Goal: Task Accomplishment & Management: Complete application form

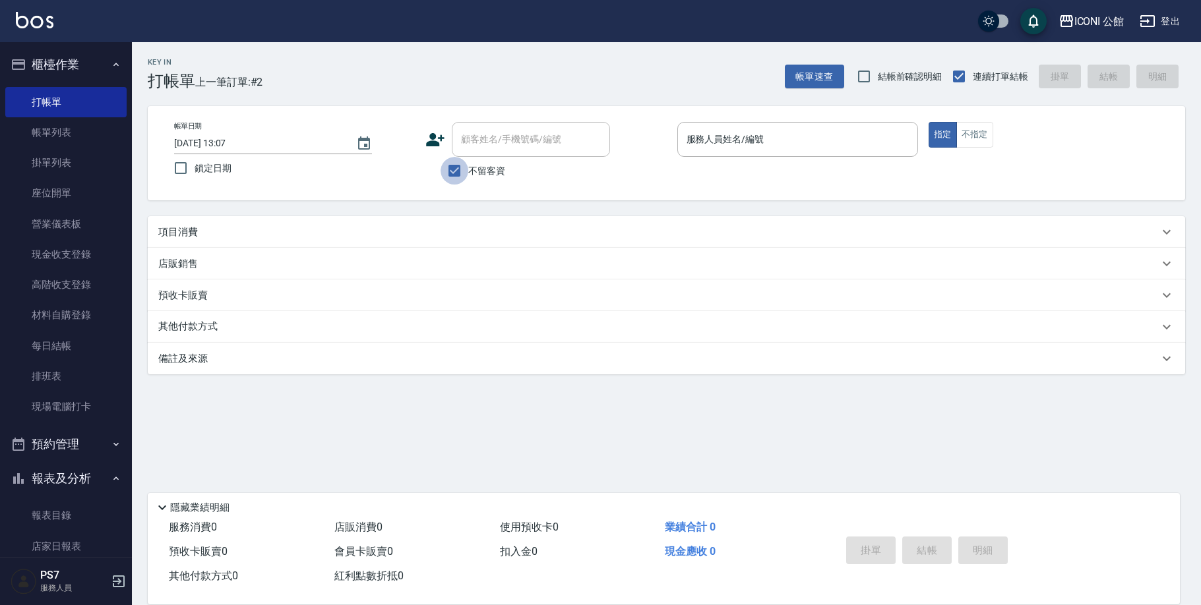
click at [468, 166] on input "不留客資" at bounding box center [454, 171] width 28 height 28
checkbox input "false"
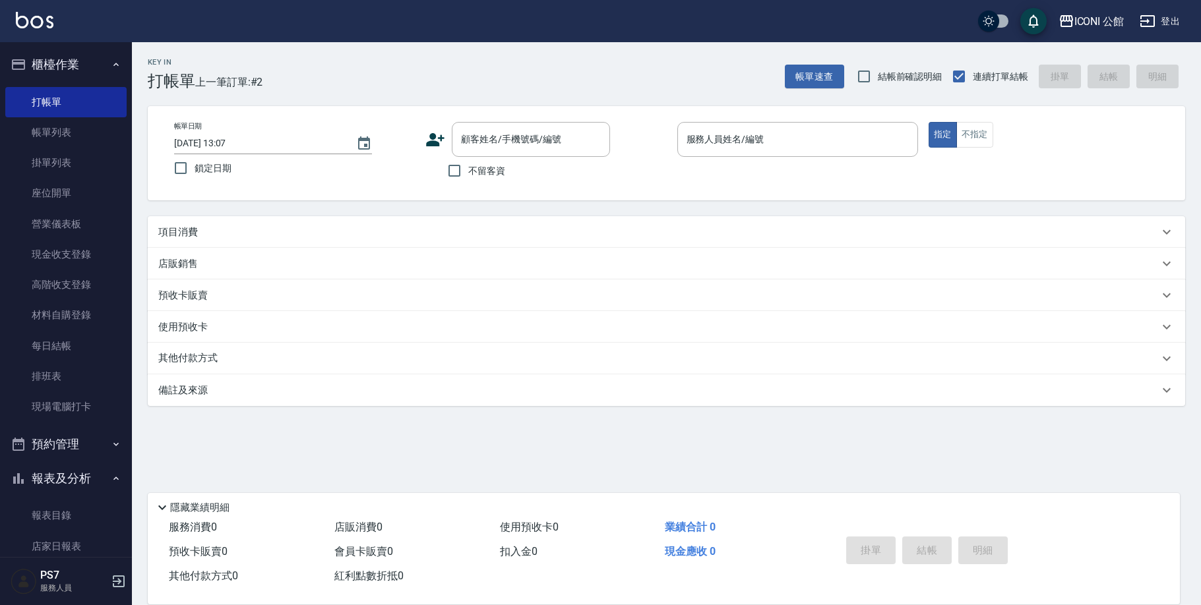
scroll to position [545, 0]
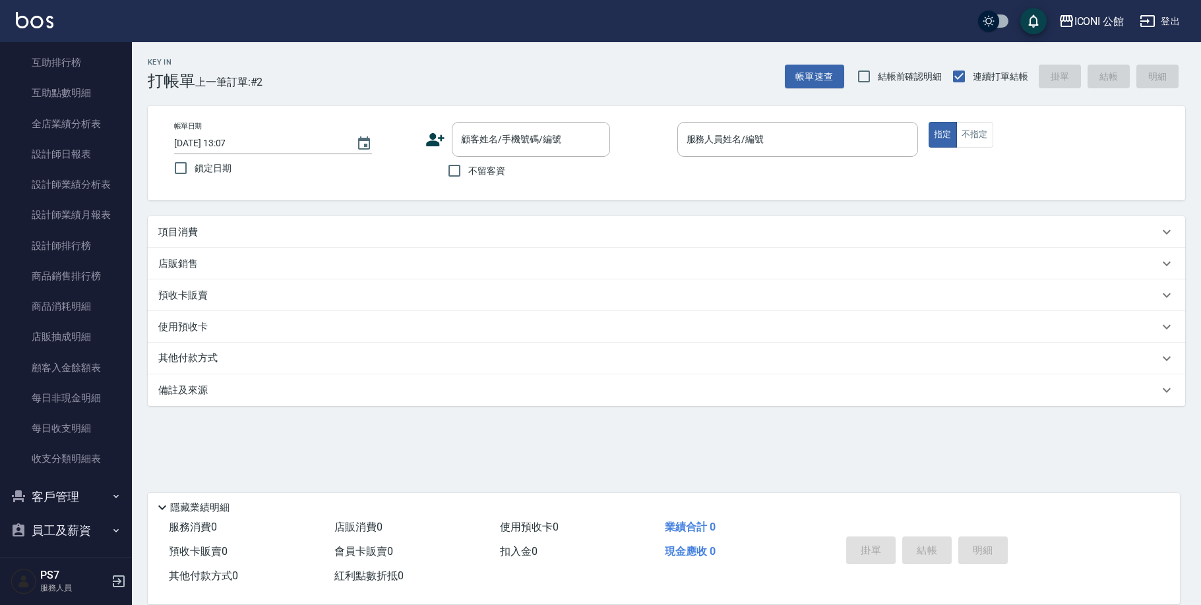
click at [59, 495] on button "客戶管理" at bounding box center [65, 497] width 121 height 34
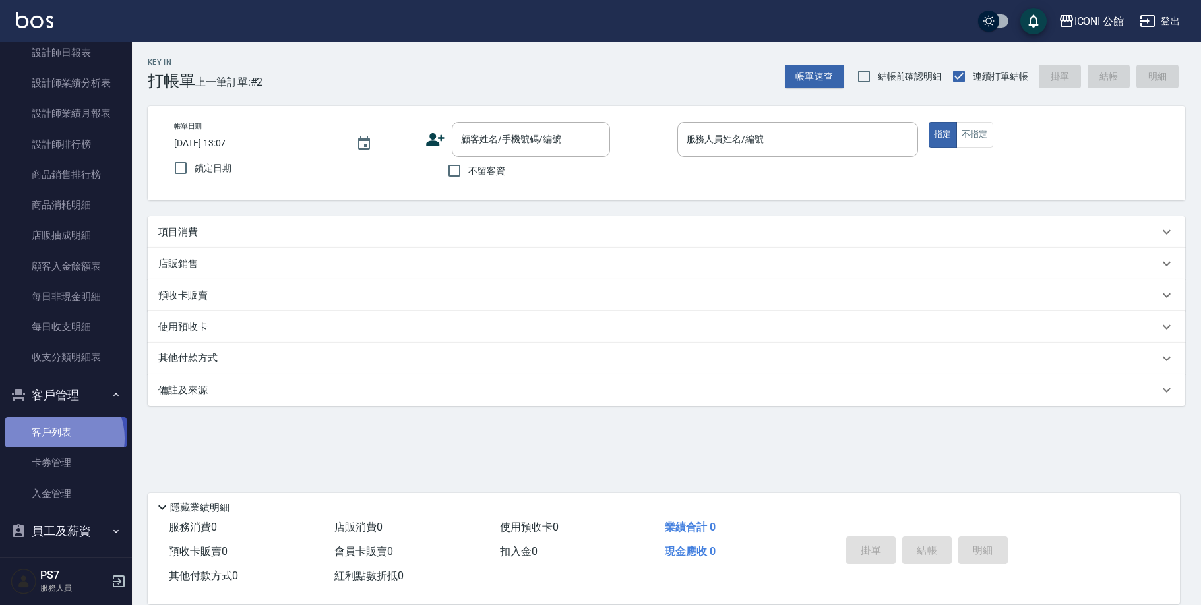
click at [58, 433] on link "客戶列表" at bounding box center [65, 432] width 121 height 30
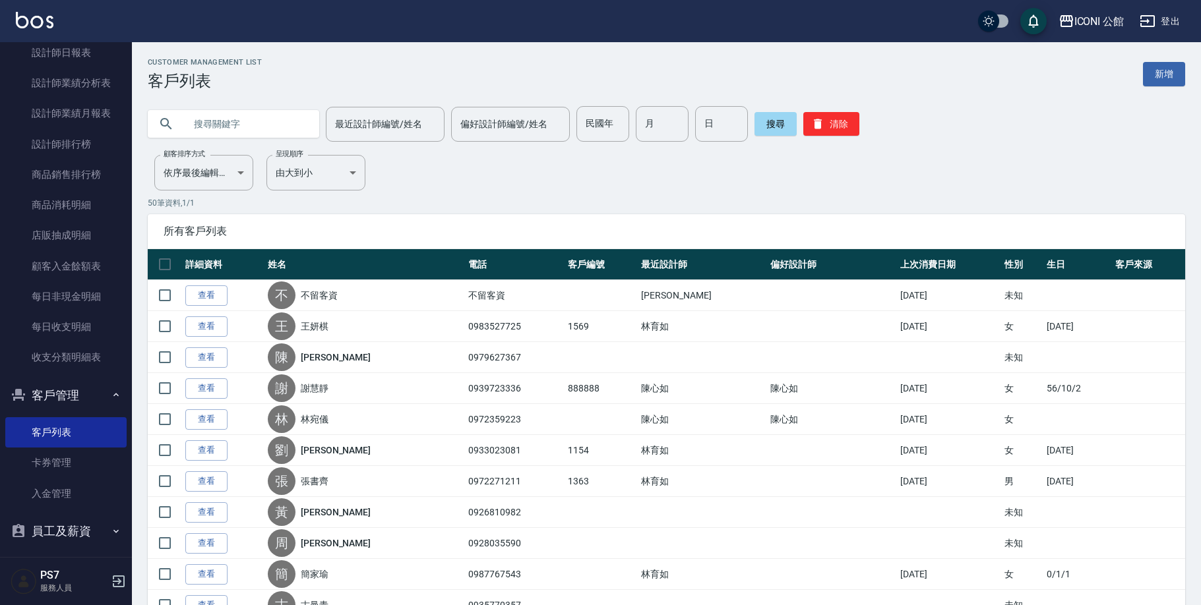
click at [245, 122] on input "text" at bounding box center [247, 124] width 124 height 36
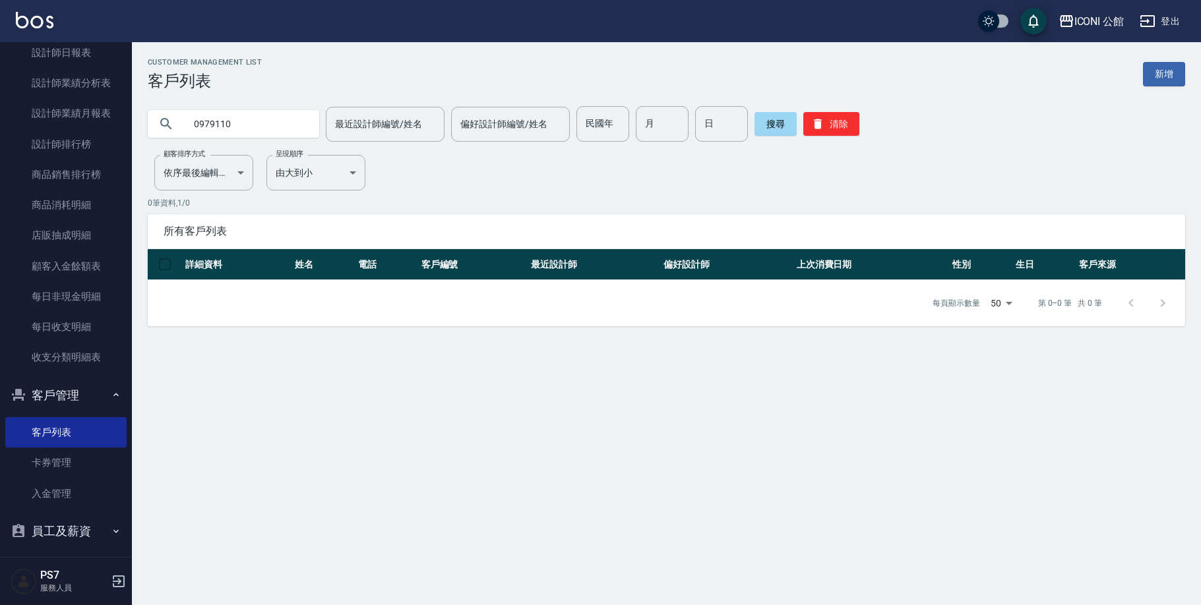
click at [260, 123] on input "0979110" at bounding box center [247, 124] width 124 height 36
type input "0"
type input "0958345"
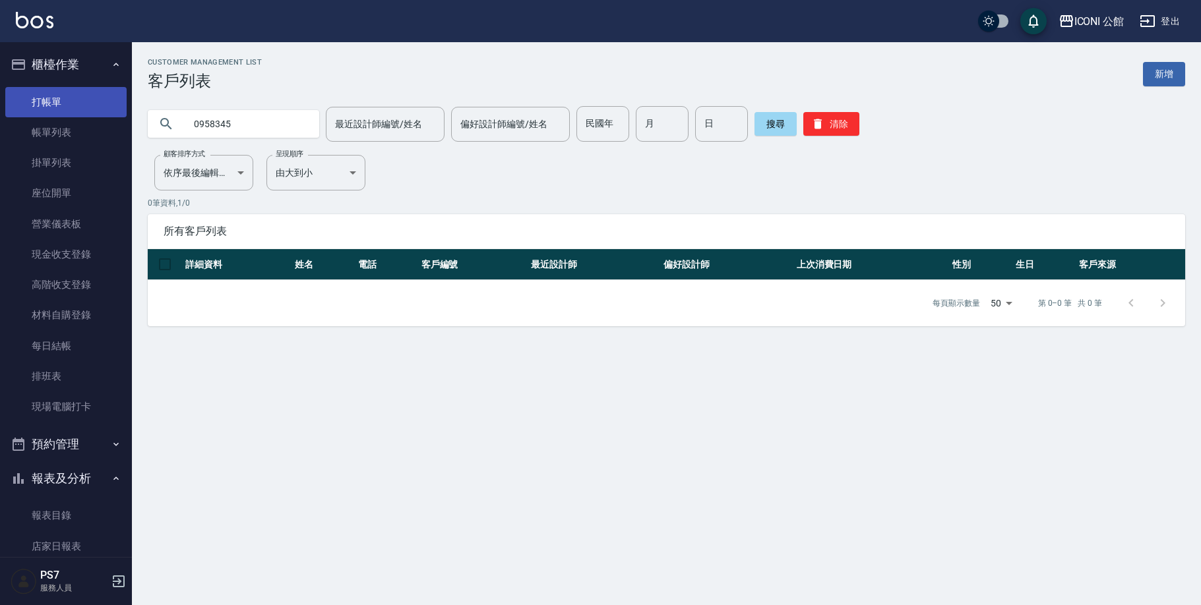
click at [25, 94] on link "打帳單" at bounding box center [65, 102] width 121 height 30
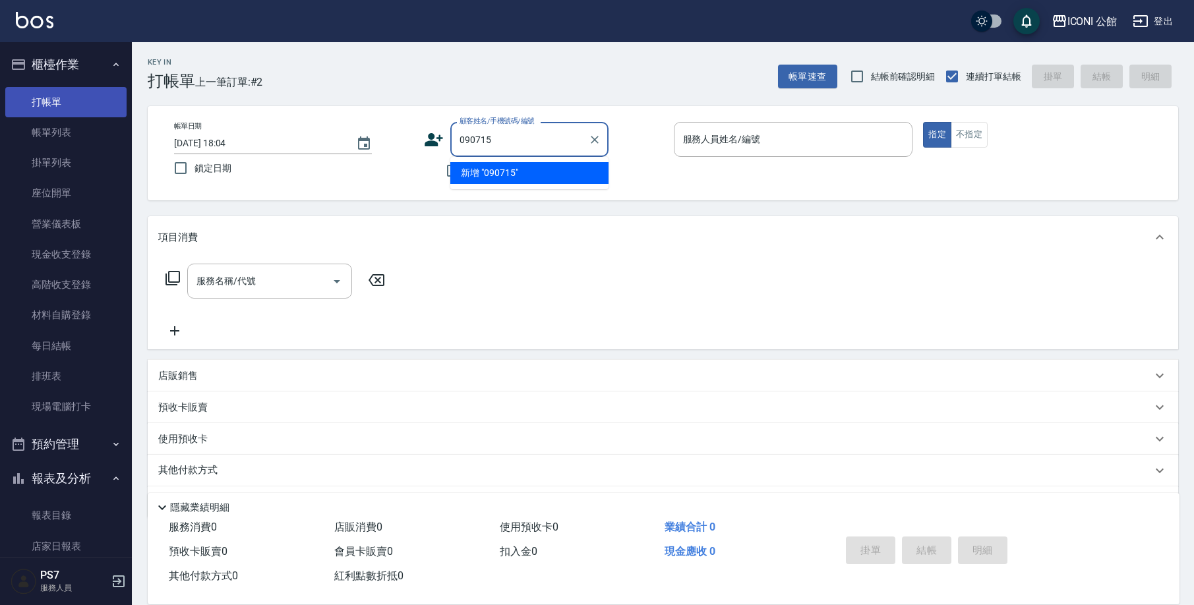
type input "0907151"
click at [584, 138] on div "0907151 顧客姓名/手機號碼/編號" at bounding box center [529, 139] width 158 height 35
click at [590, 140] on icon "Clear" at bounding box center [594, 139] width 13 height 13
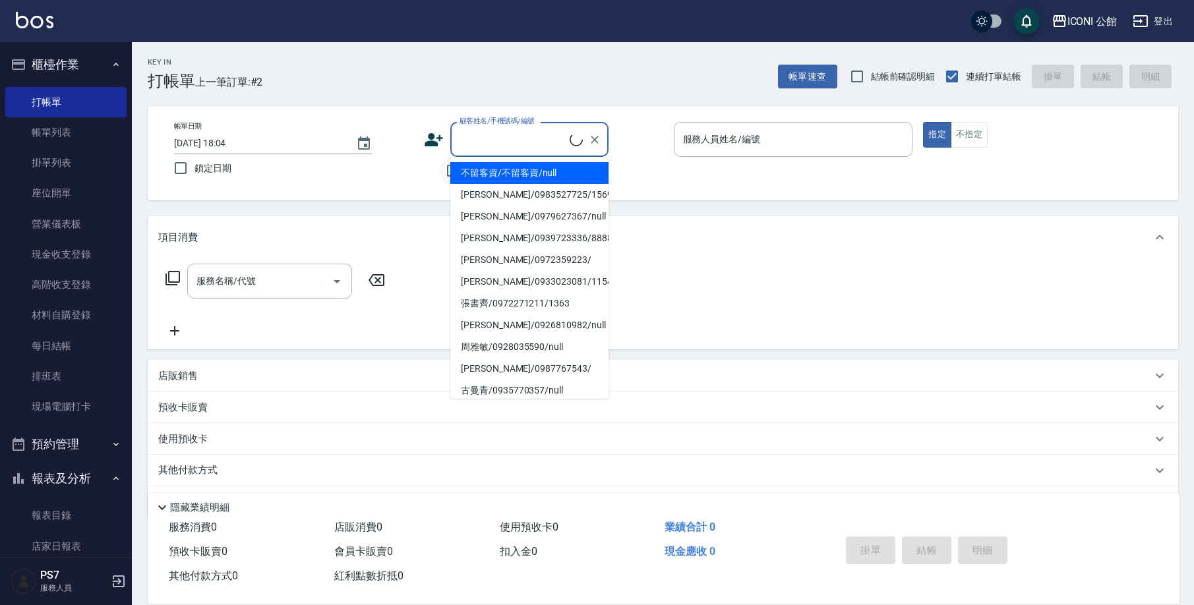
click at [456, 174] on li "不留客資/不留客資/null" at bounding box center [529, 173] width 158 height 22
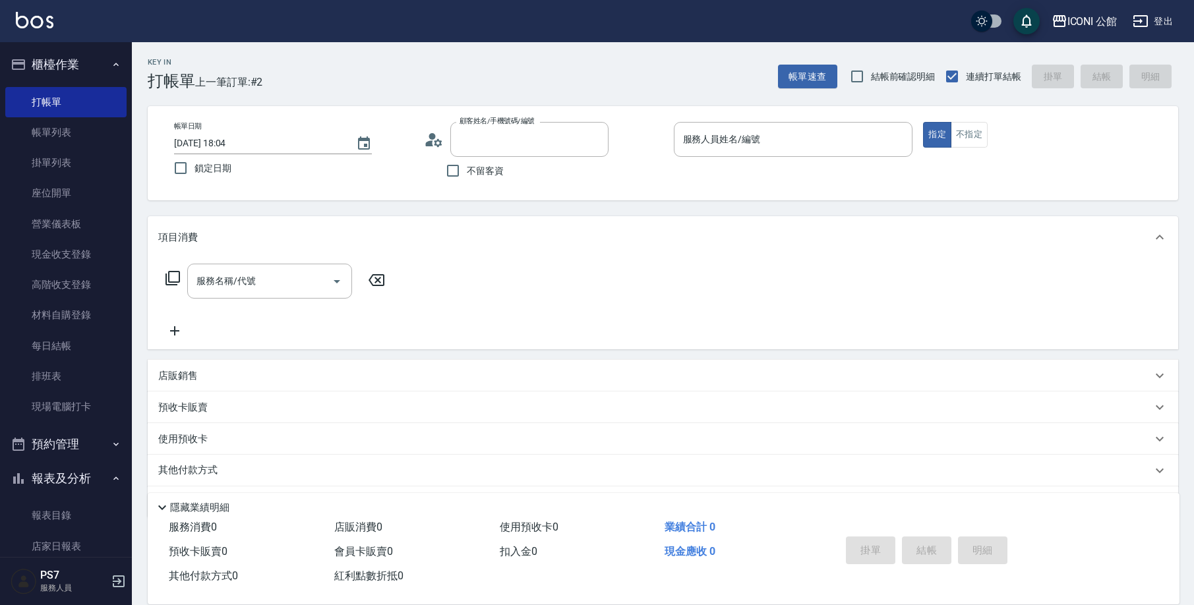
type input "不留客資/不留客資/null"
click at [394, 193] on div "帳單日期 [DATE] 18:04 鎖定日期 顧客姓名/手機號碼/編號 不留客資/不留客資/null 顧客姓名/手機號碼/編號 不留客資 服務人員姓名/編號 …" at bounding box center [663, 153] width 1031 height 94
click at [459, 171] on input "不留客資" at bounding box center [453, 171] width 28 height 28
checkbox input "true"
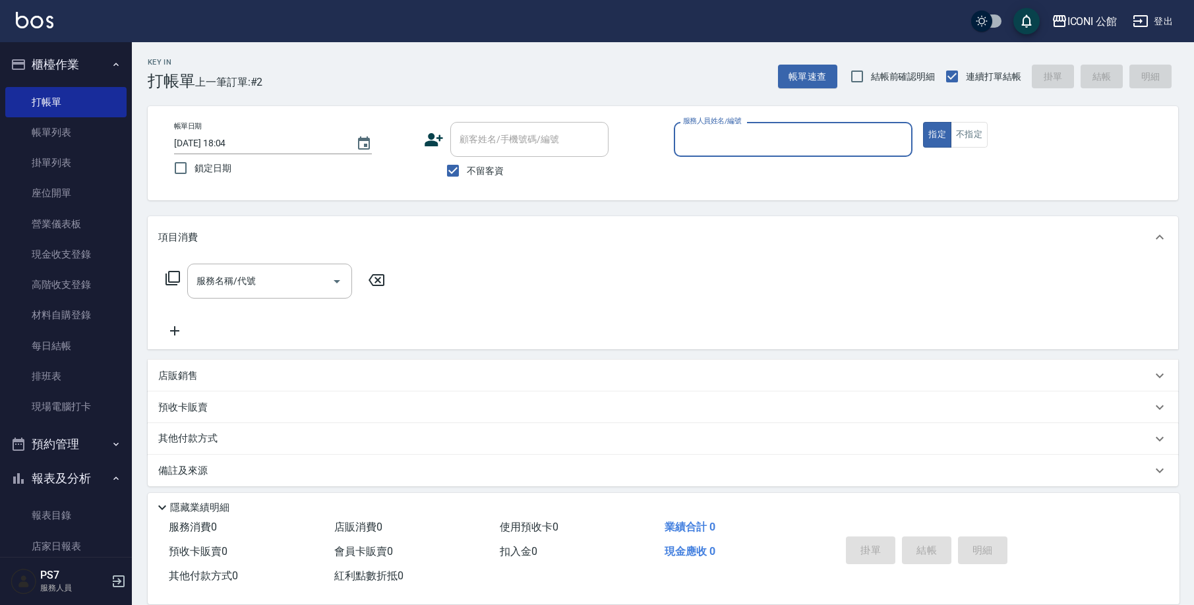
click at [740, 136] on input "服務人員姓名/編號" at bounding box center [793, 139] width 227 height 23
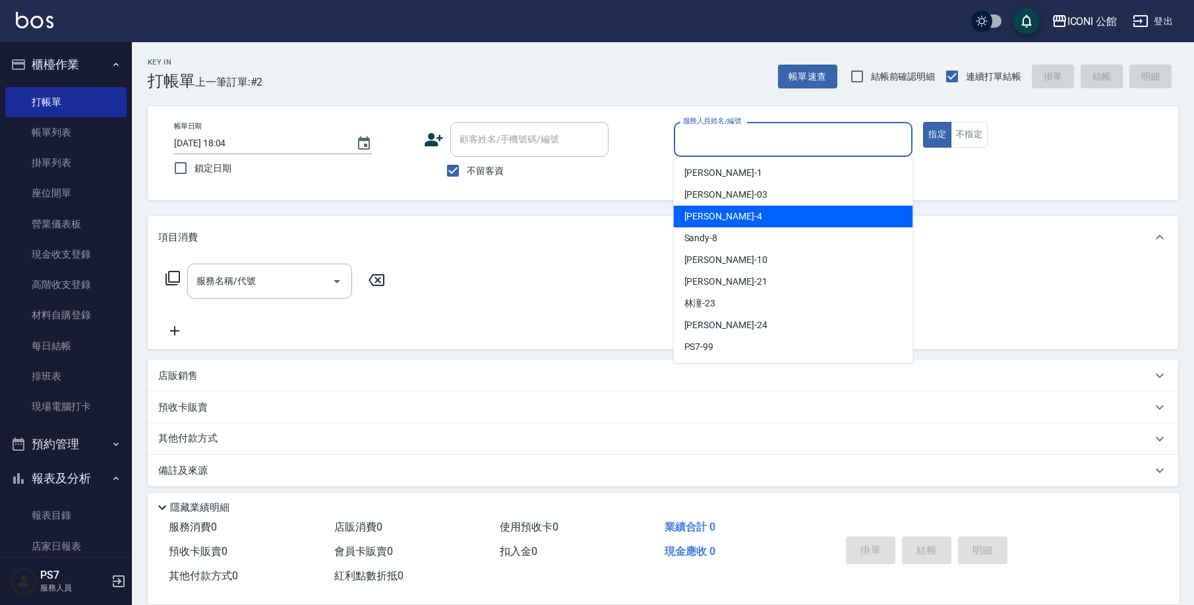
click at [732, 215] on div "Lina -4" at bounding box center [793, 217] width 239 height 22
type input "Lina-4"
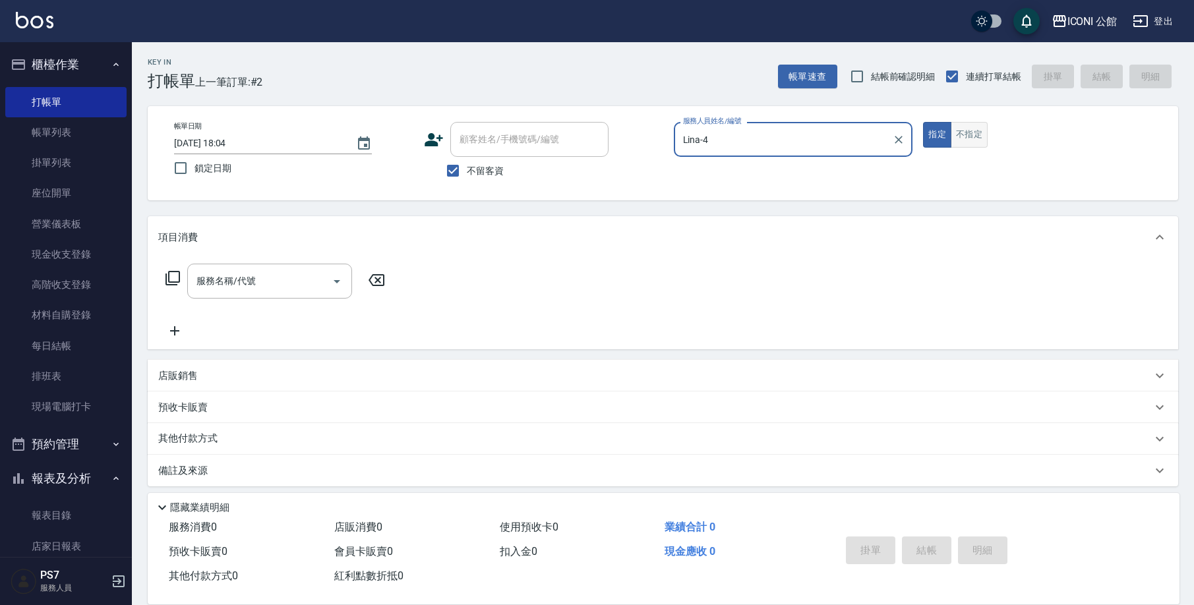
click at [979, 138] on button "不指定" at bounding box center [969, 135] width 37 height 26
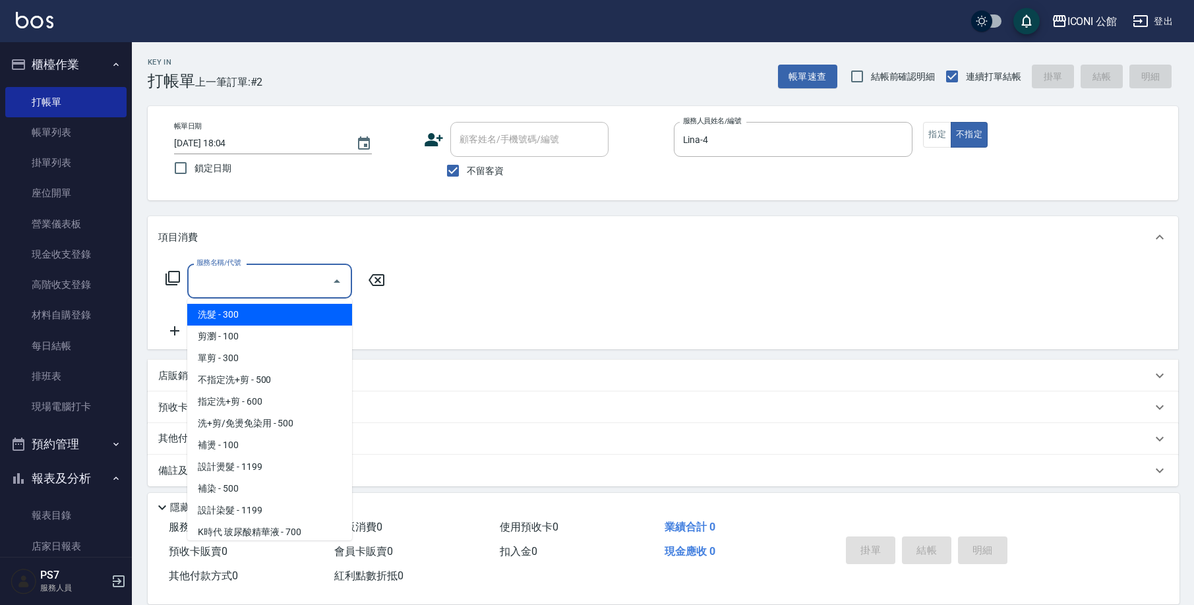
click at [315, 272] on input "服務名稱/代號" at bounding box center [259, 281] width 133 height 23
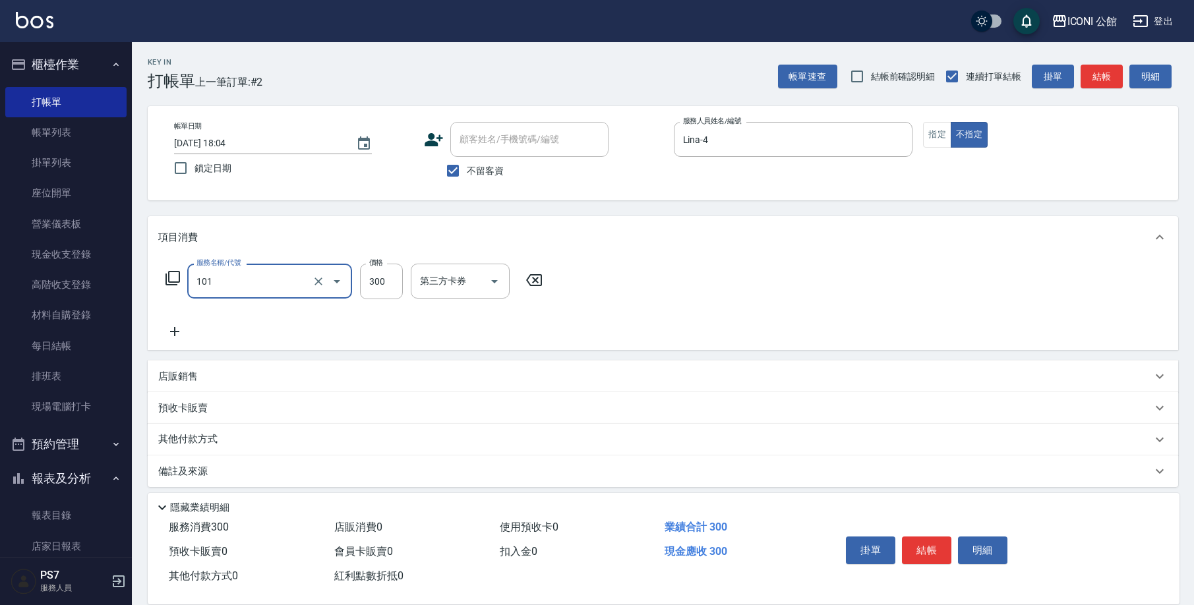
type input "洗髮(101)"
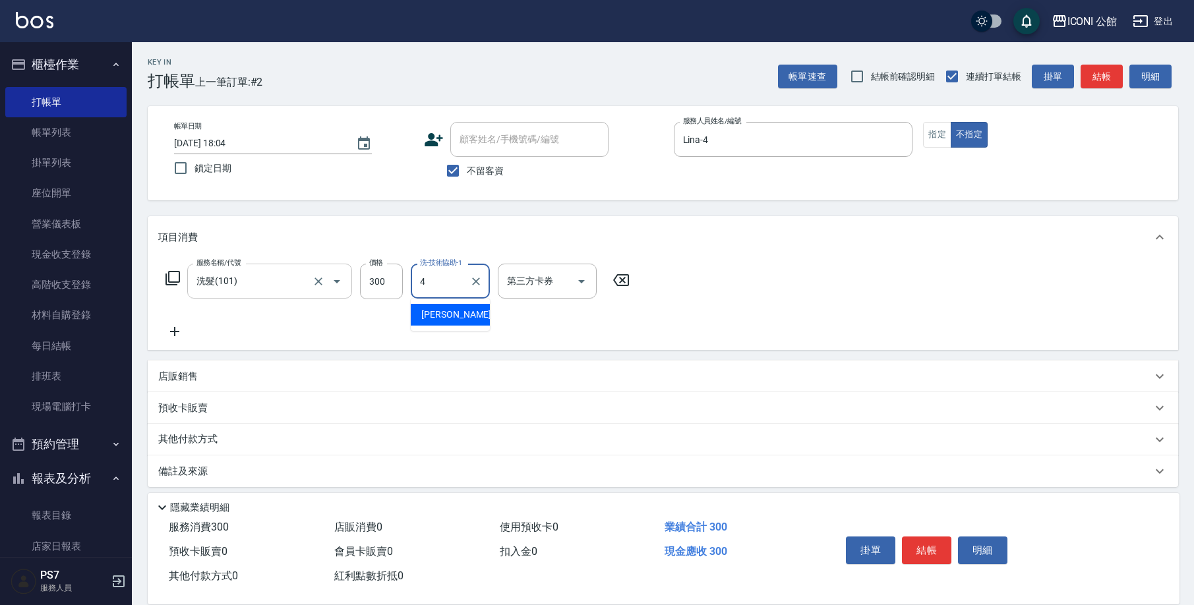
type input "Lina-4"
click at [471, 283] on icon "Clear" at bounding box center [476, 281] width 13 height 13
click at [438, 278] on input "洗-技術協助-1" at bounding box center [450, 281] width 67 height 23
type input "[PERSON_NAME]-24"
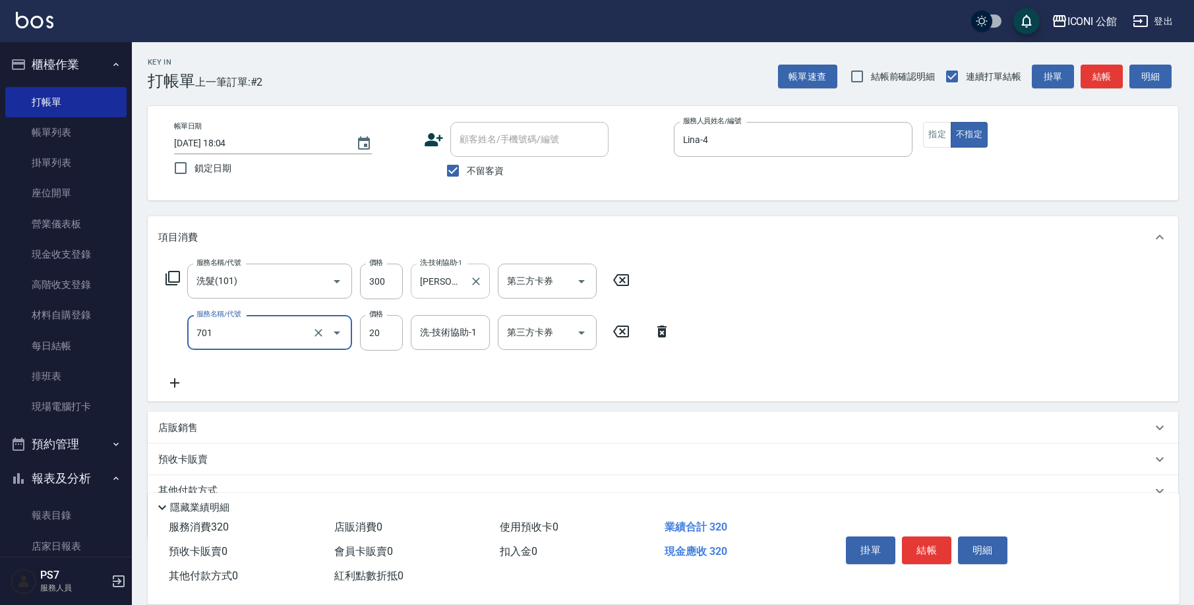
type input "潤絲(701)"
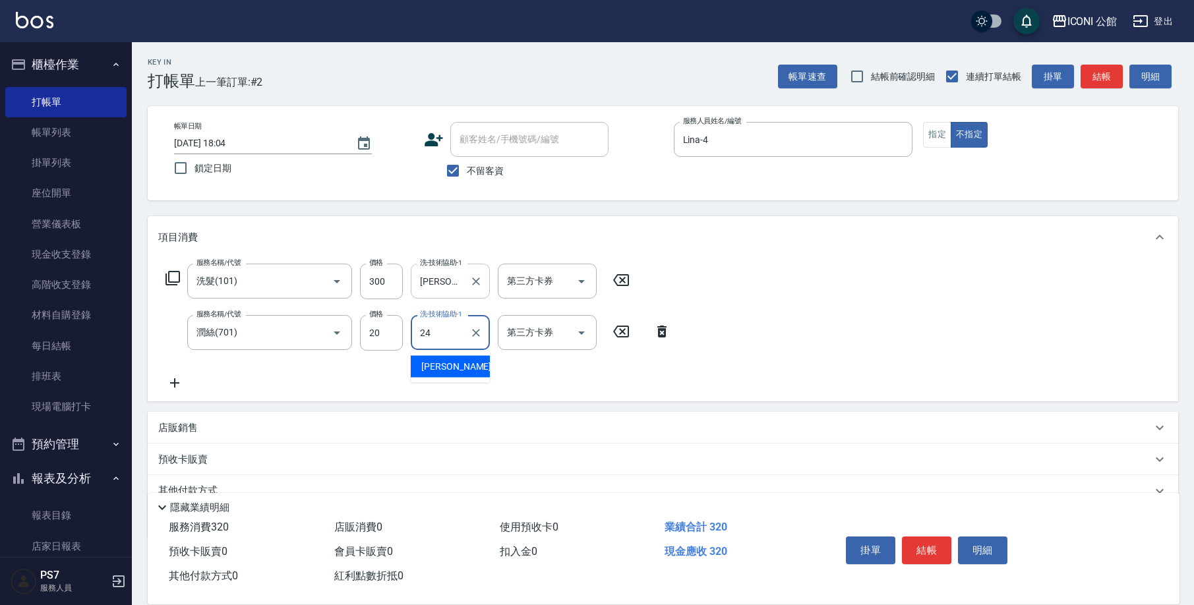
type input "[PERSON_NAME]-24"
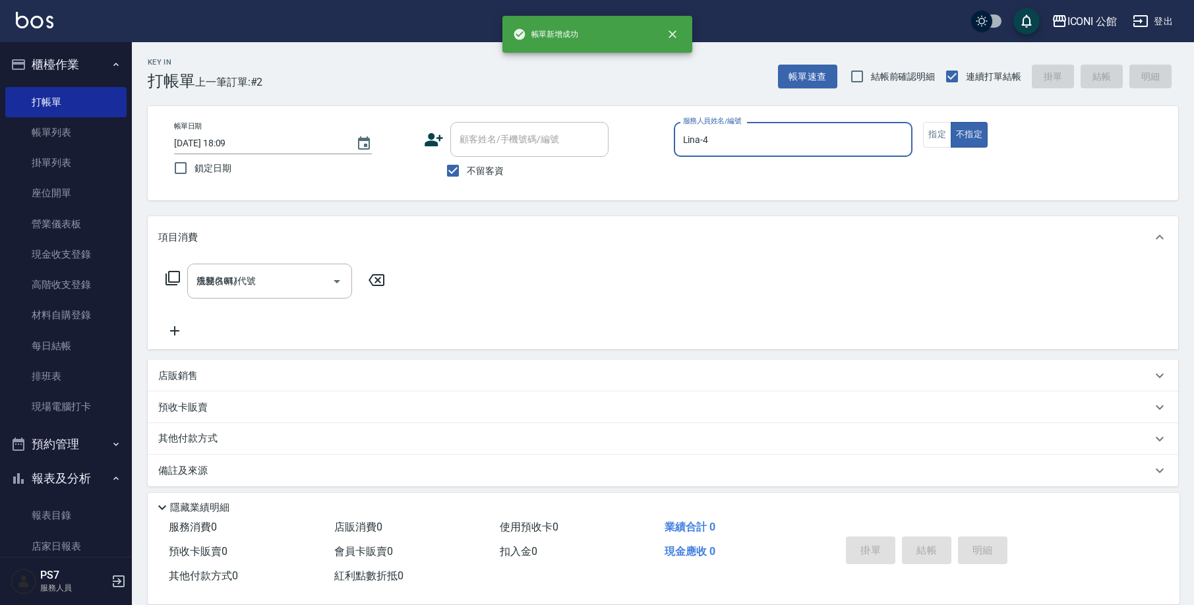
type input "[DATE] 18:09"
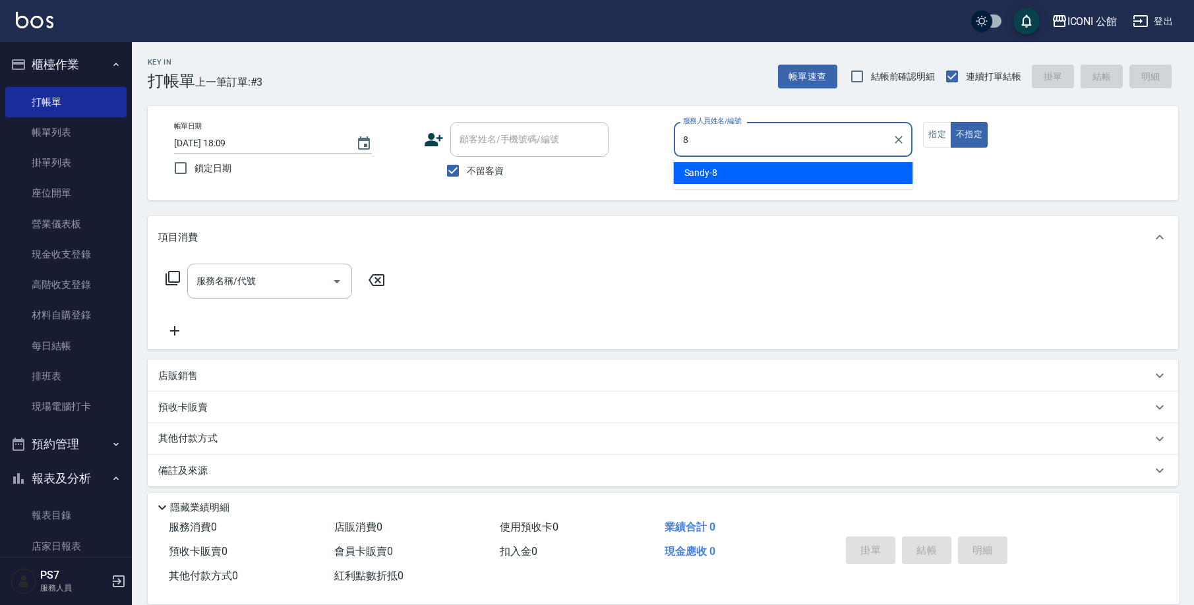
type input "Sandy-8"
type button "false"
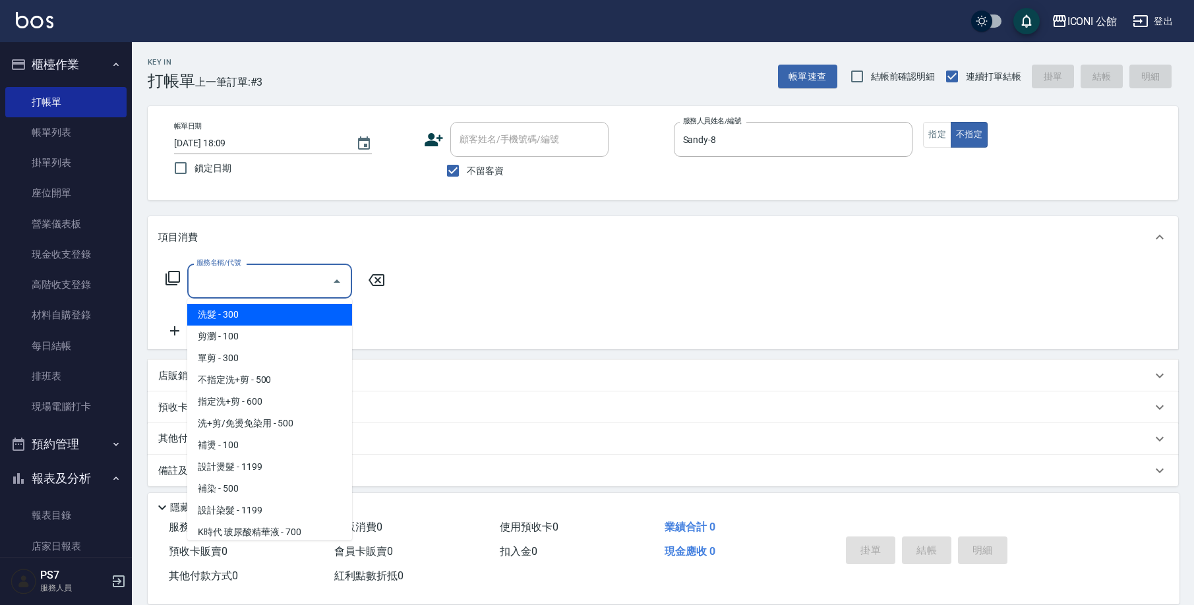
click at [222, 282] on input "服務名稱/代號" at bounding box center [259, 281] width 133 height 23
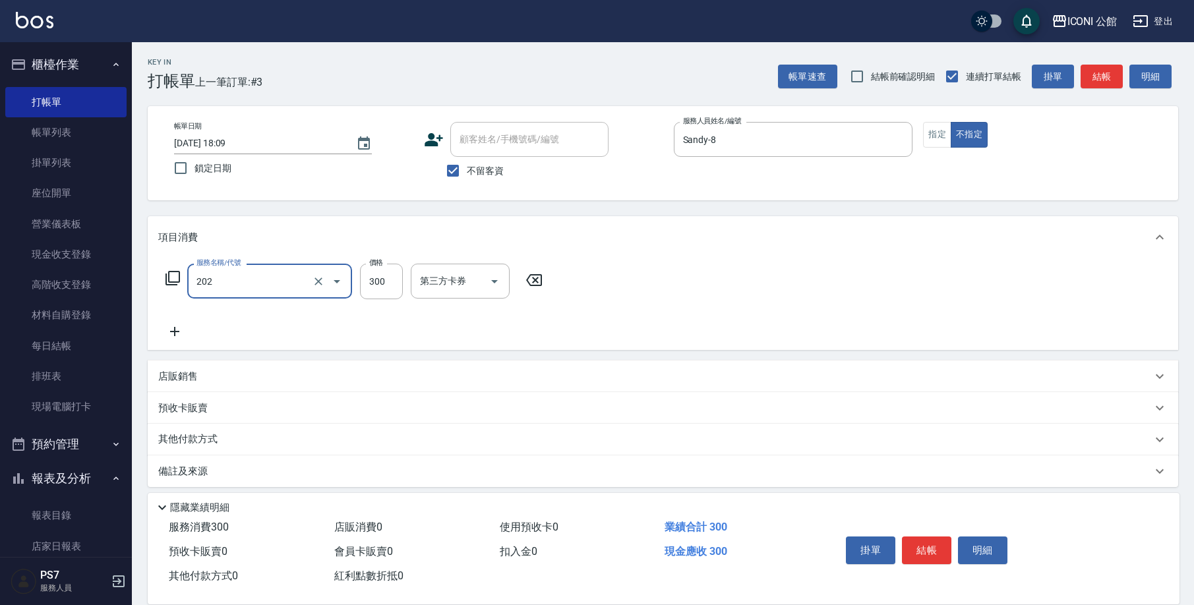
type input "單剪(202)"
click at [175, 281] on icon at bounding box center [173, 278] width 16 height 16
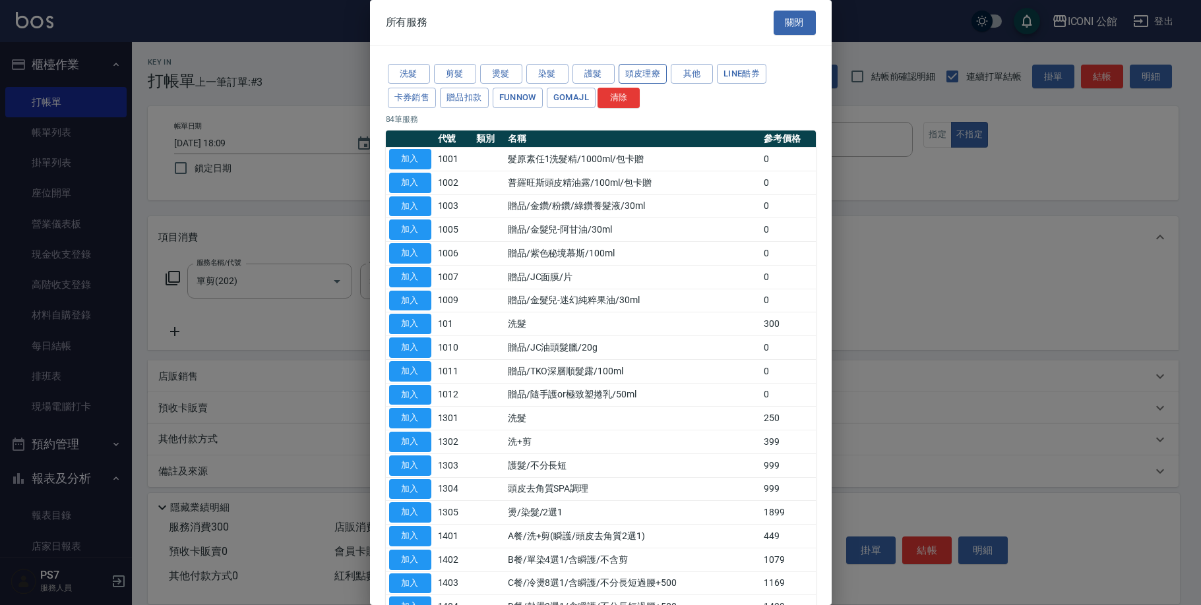
click at [644, 68] on button "頭皮理療" at bounding box center [643, 74] width 49 height 20
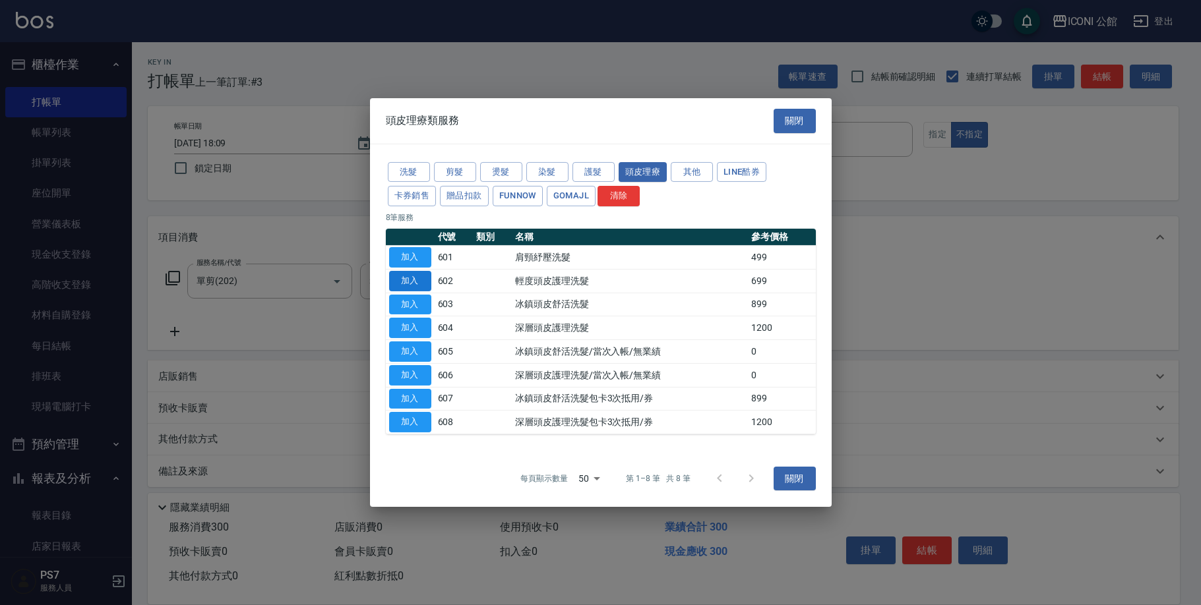
click at [419, 286] on button "加入" at bounding box center [410, 281] width 42 height 20
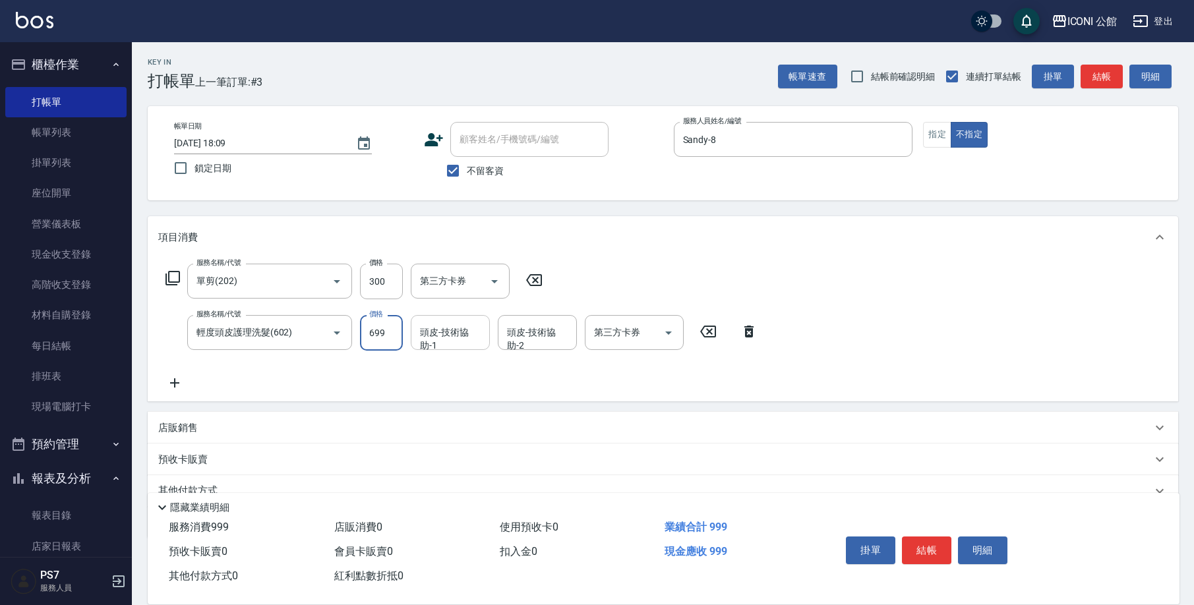
click at [443, 342] on input "頭皮-技術協助-1" at bounding box center [450, 332] width 67 height 23
type input "[PERSON_NAME]-24"
click at [942, 545] on button "結帳" at bounding box center [926, 551] width 49 height 28
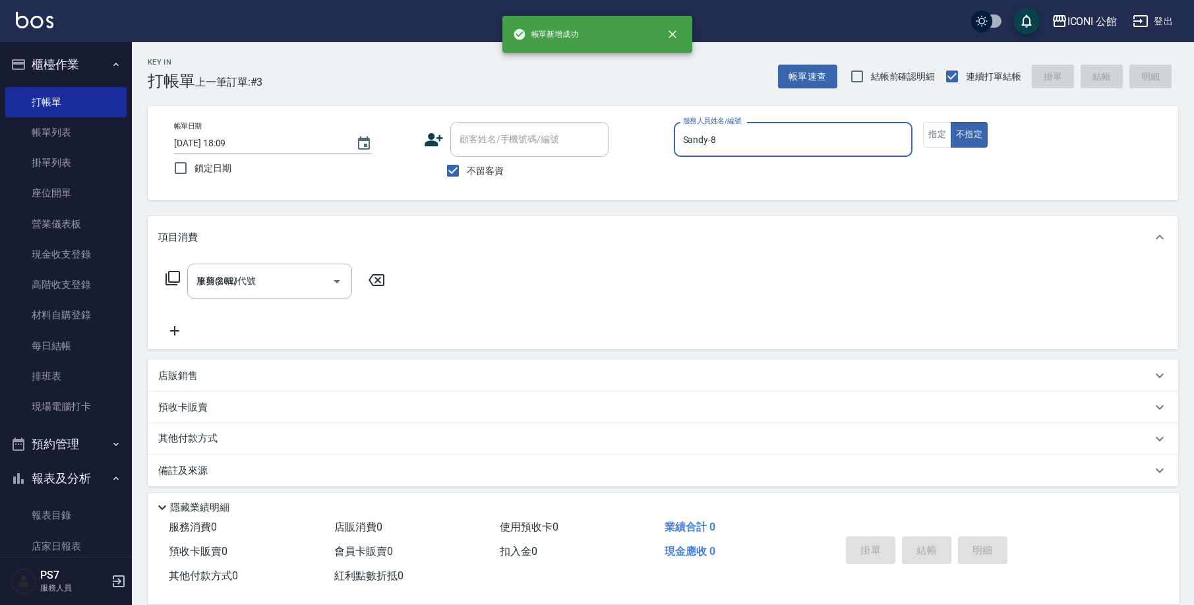
type input "[DATE] 18:50"
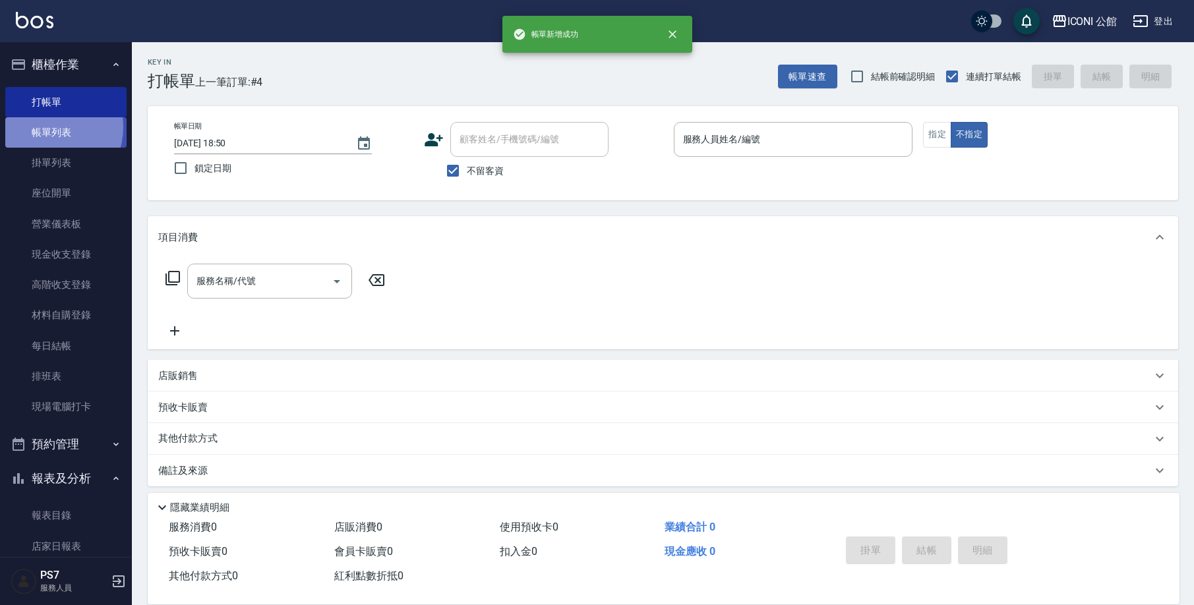
click at [47, 127] on link "帳單列表" at bounding box center [65, 132] width 121 height 30
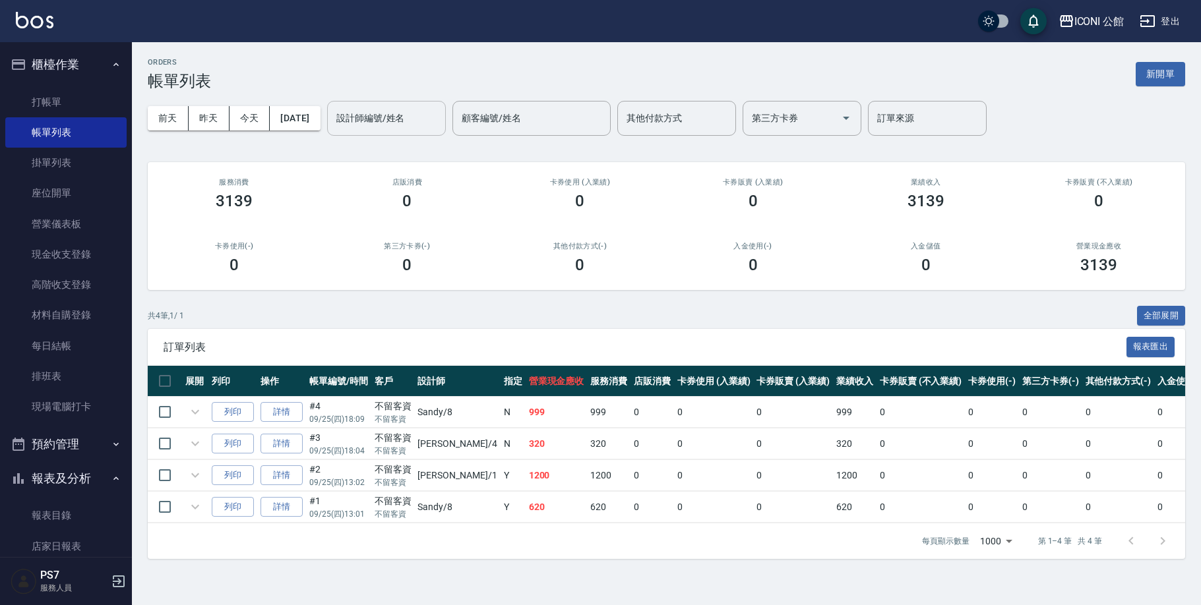
click at [379, 117] on div "設計師編號/姓名 設計師編號/姓名" at bounding box center [386, 118] width 119 height 35
type input "Sandy-8"
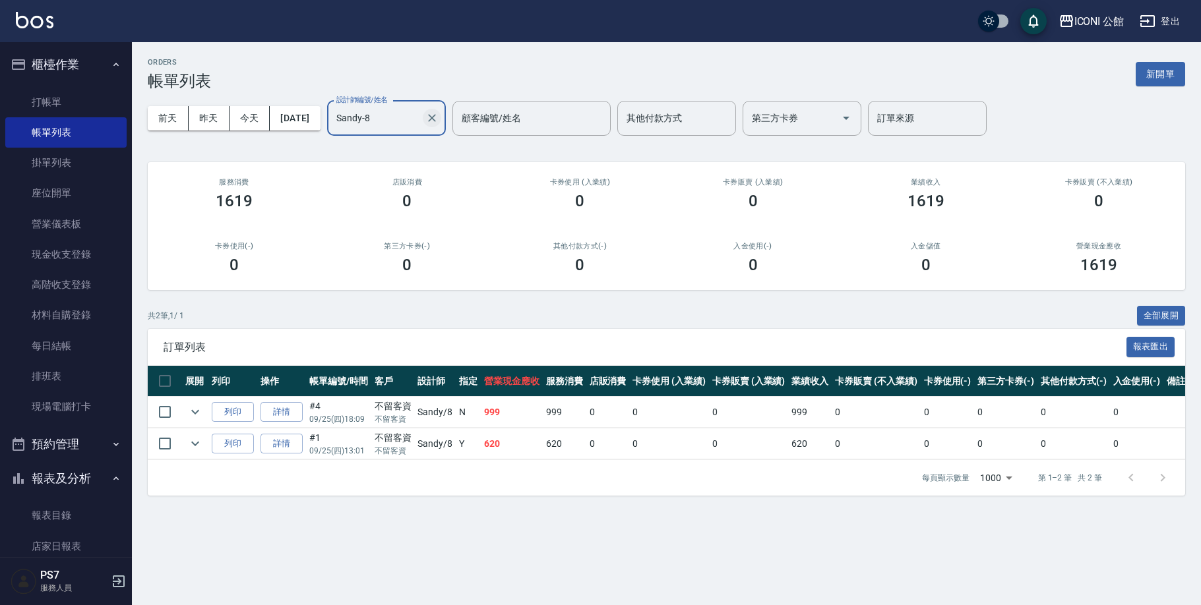
click at [436, 118] on icon "Clear" at bounding box center [432, 118] width 8 height 8
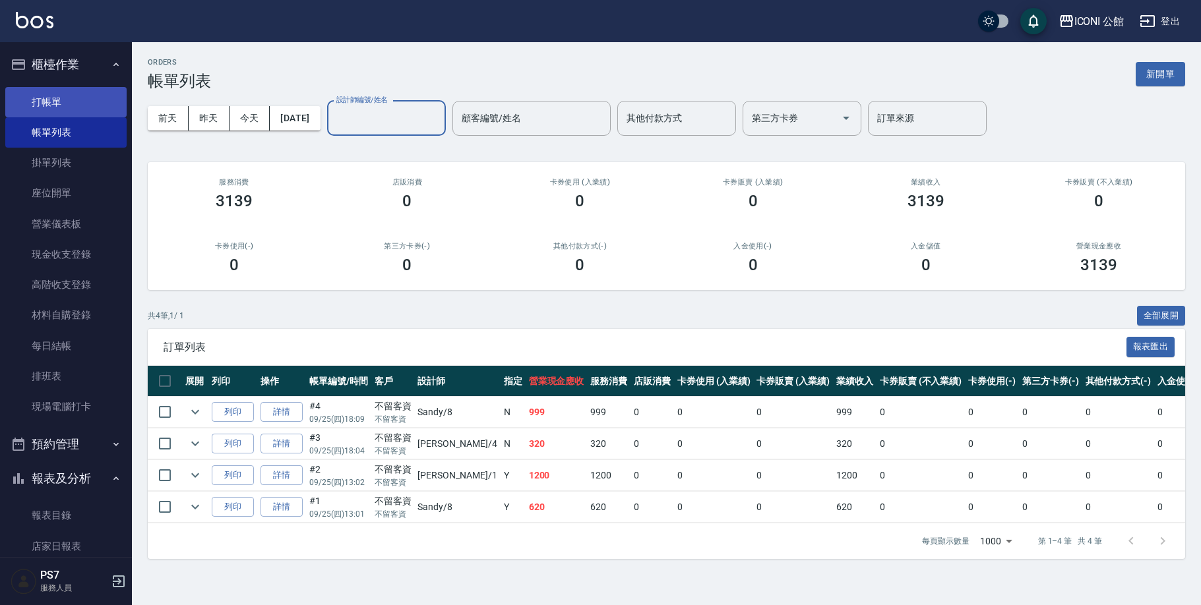
click at [99, 103] on link "打帳單" at bounding box center [65, 102] width 121 height 30
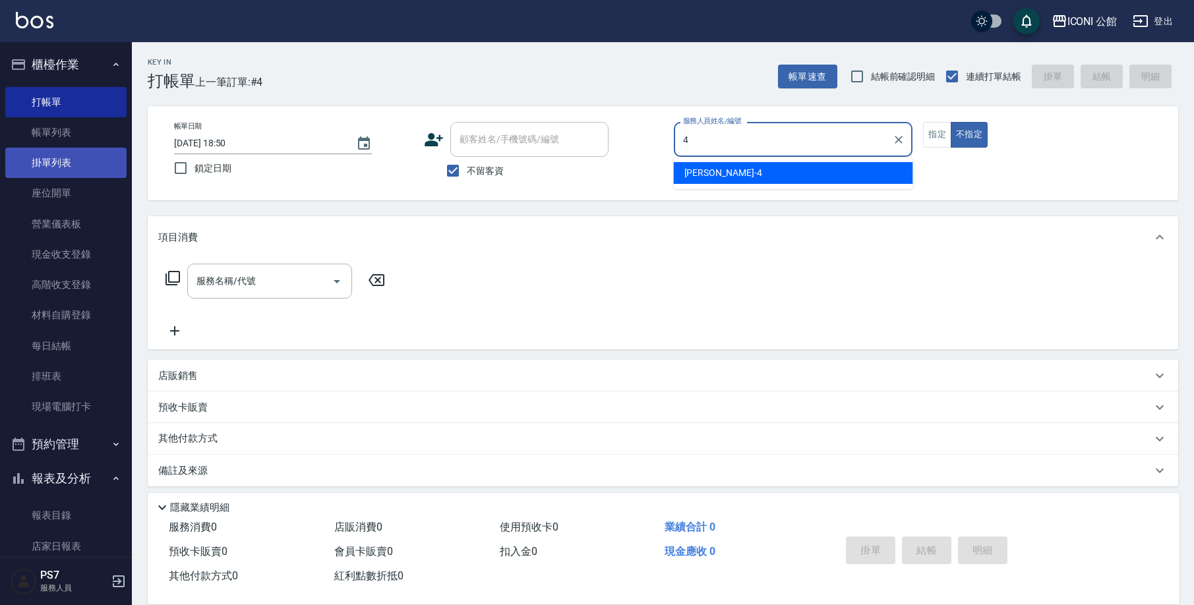
type input "Lina-4"
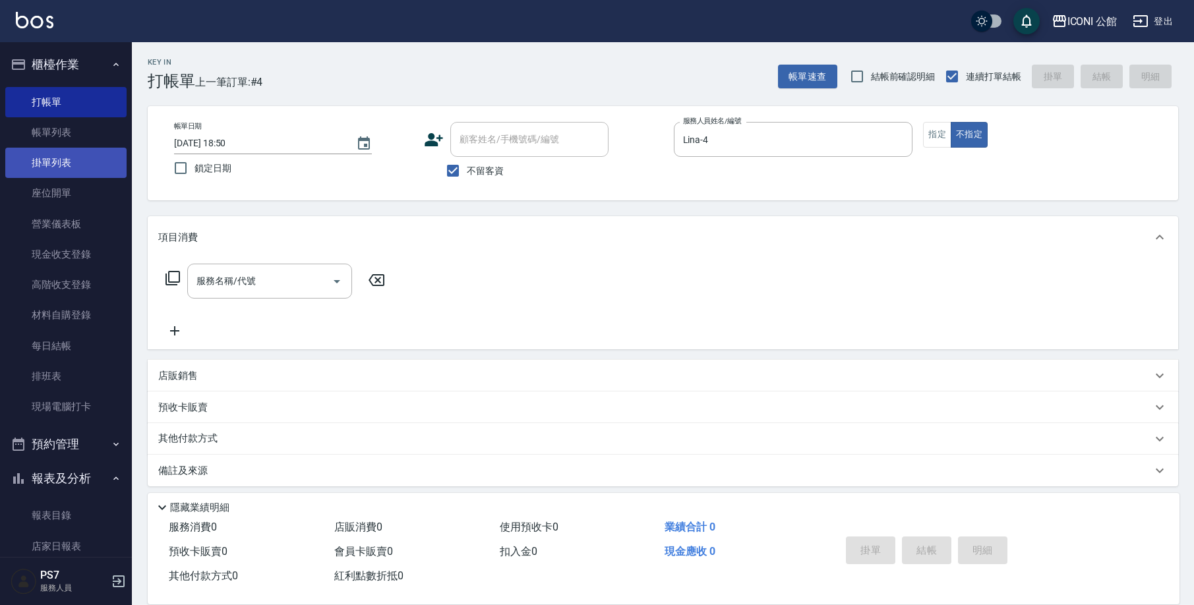
type button "false"
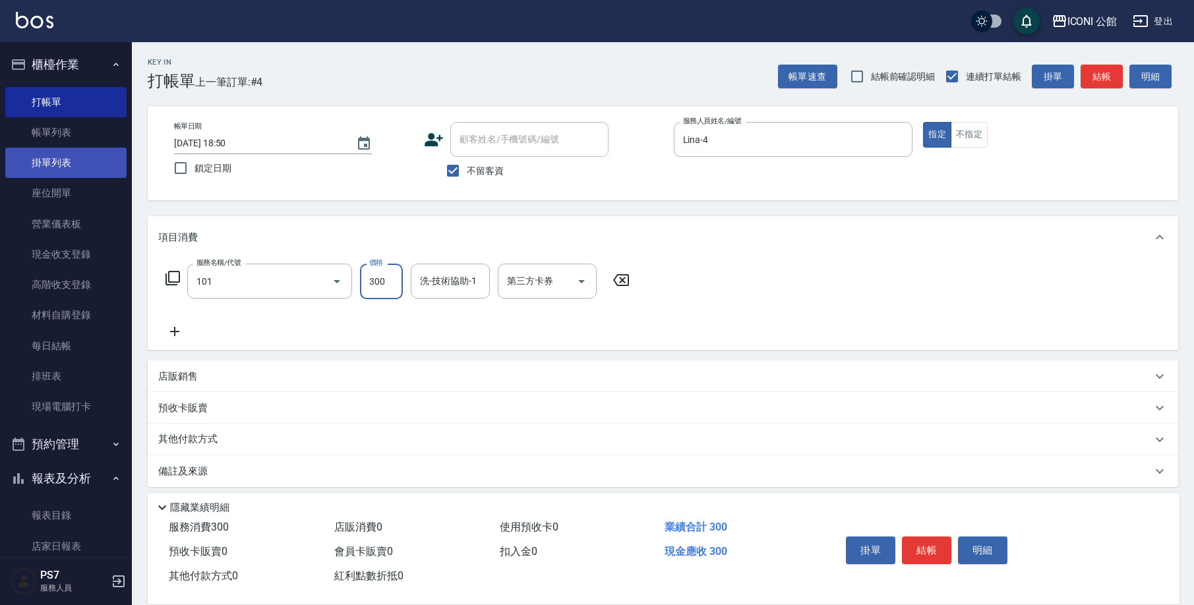
type input "洗髮(101)"
type input "150"
type input "Lina-4"
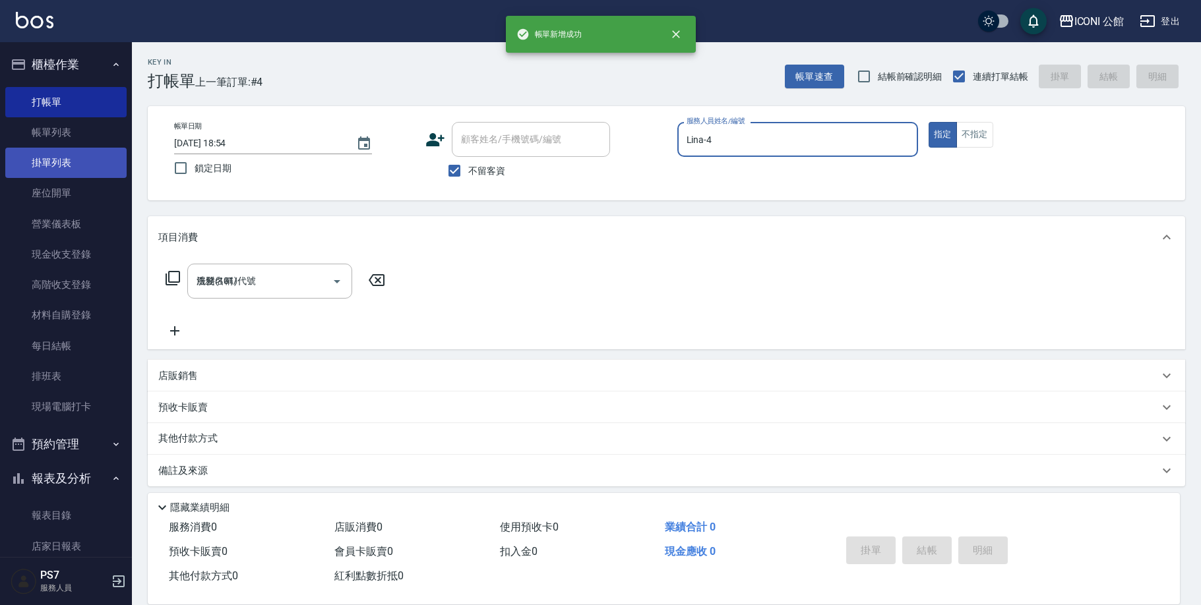
type input "[DATE] 18:54"
